Goal: Information Seeking & Learning: Learn about a topic

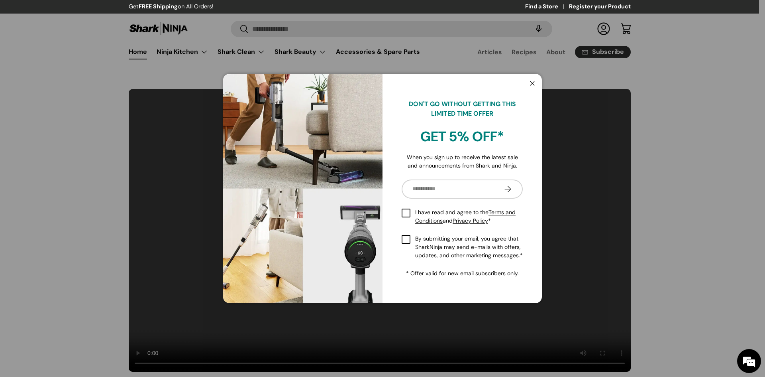
click at [533, 84] on button "Close" at bounding box center [532, 84] width 15 height 16
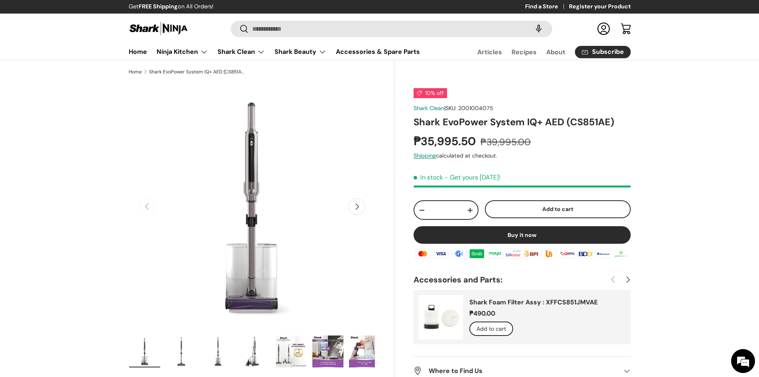
scroll to position [80, 0]
